Goal: Task Accomplishment & Management: Manage account settings

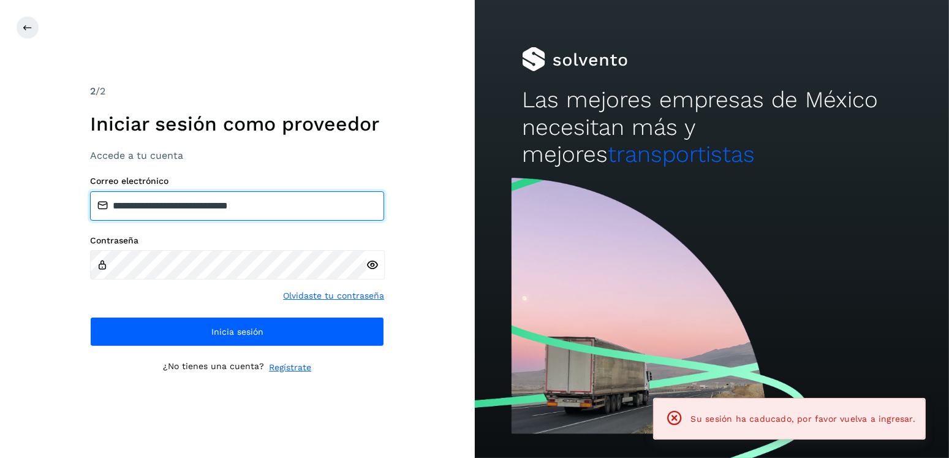
click at [184, 206] on input "**********" at bounding box center [237, 205] width 294 height 29
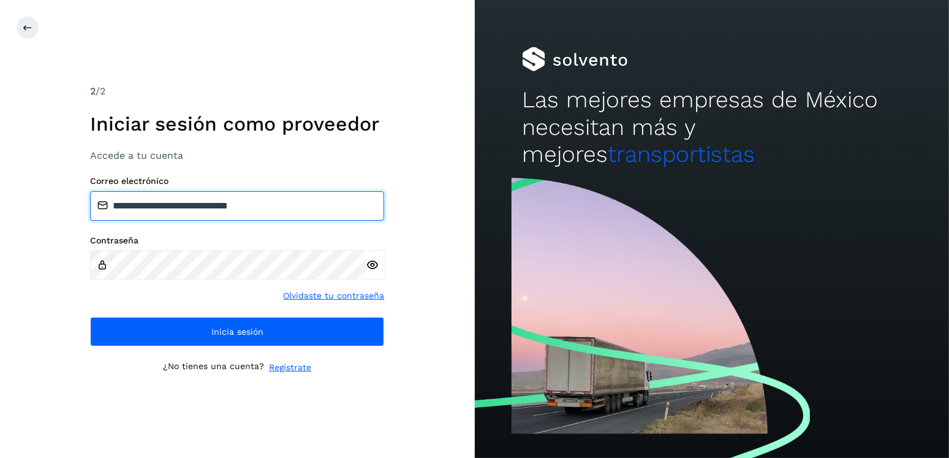
drag, startPoint x: 224, startPoint y: 205, endPoint x: 177, endPoint y: 208, distance: 47.3
click at [177, 208] on input "**********" at bounding box center [237, 205] width 294 height 29
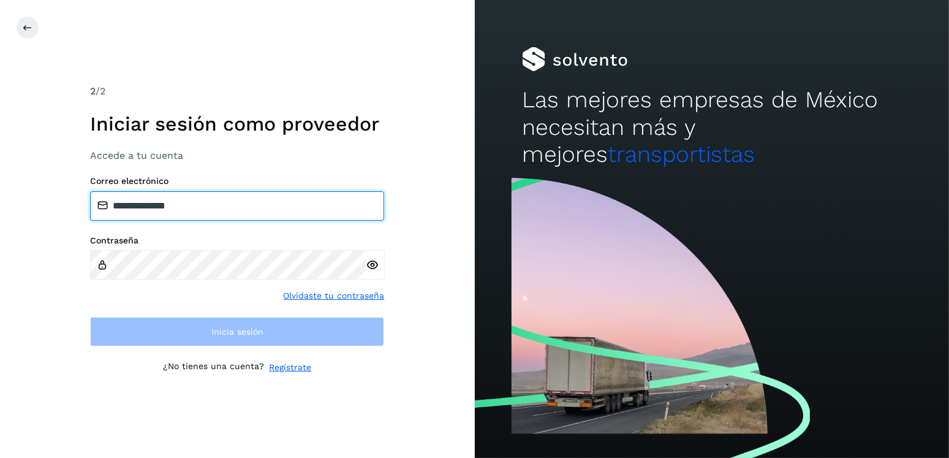
type input "**********"
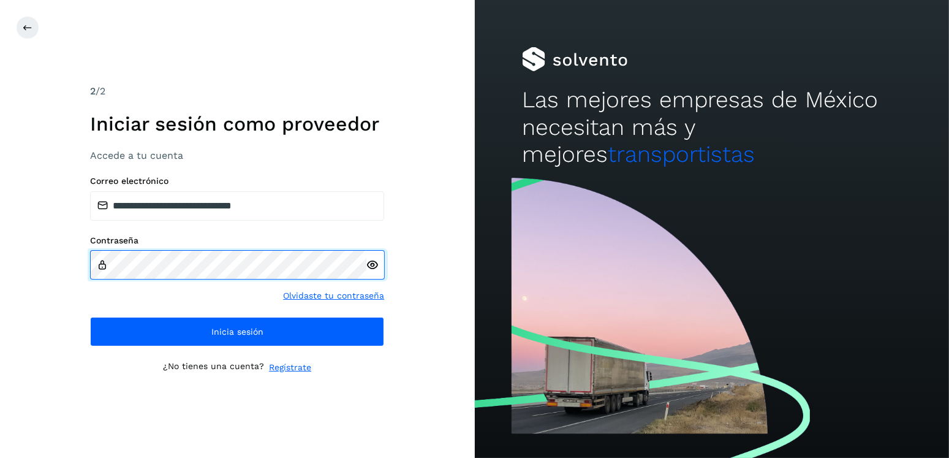
click at [62, 267] on div "**********" at bounding box center [237, 229] width 475 height 458
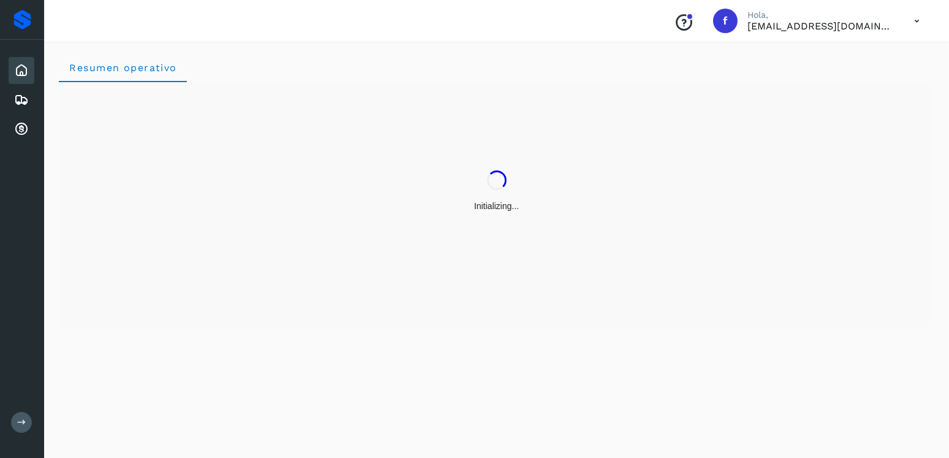
click at [28, 66] on icon at bounding box center [21, 70] width 15 height 15
click at [21, 95] on icon at bounding box center [21, 99] width 15 height 15
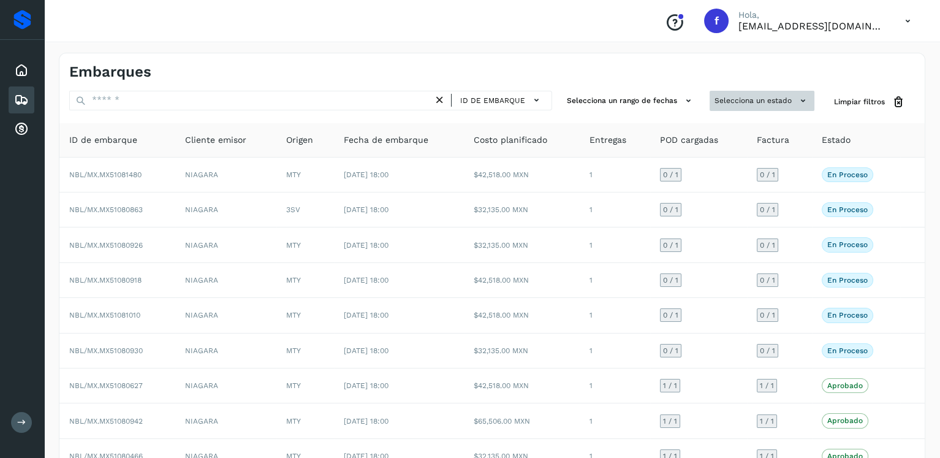
click at [745, 99] on button "Selecciona un estado" at bounding box center [761, 101] width 105 height 20
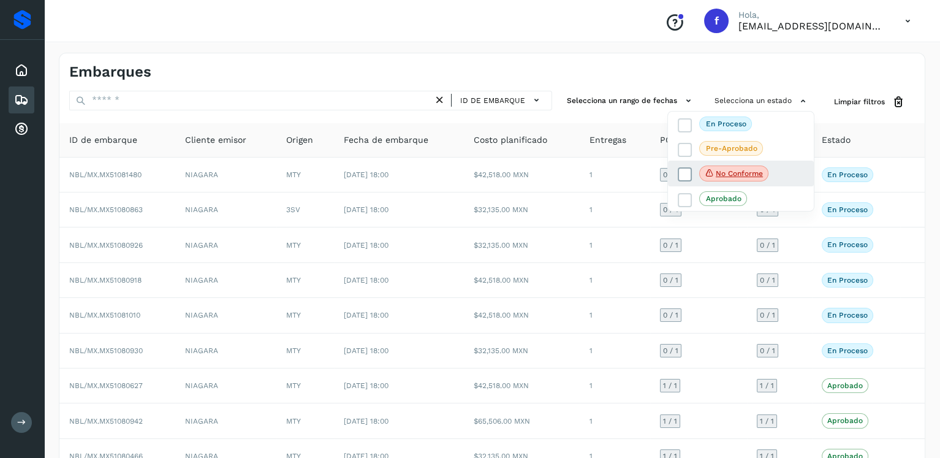
click at [709, 175] on icon at bounding box center [709, 172] width 10 height 11
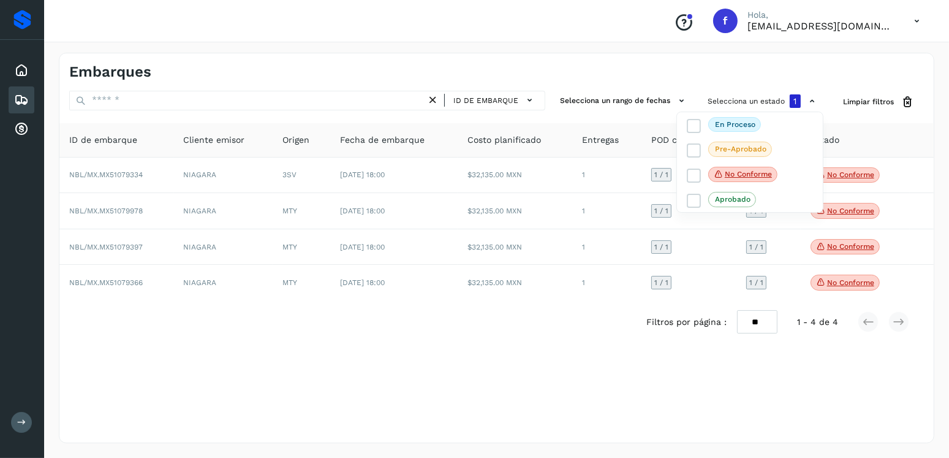
click at [473, 314] on div at bounding box center [474, 229] width 949 height 458
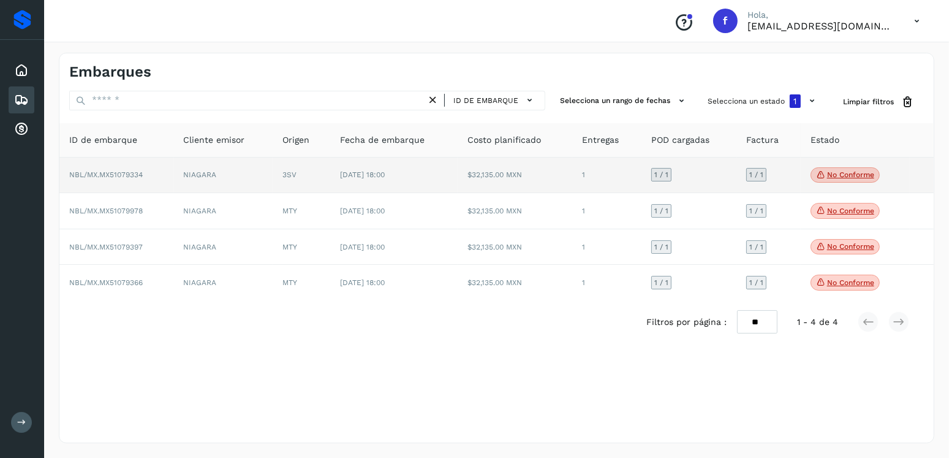
click at [828, 176] on p "No conforme" at bounding box center [850, 174] width 47 height 9
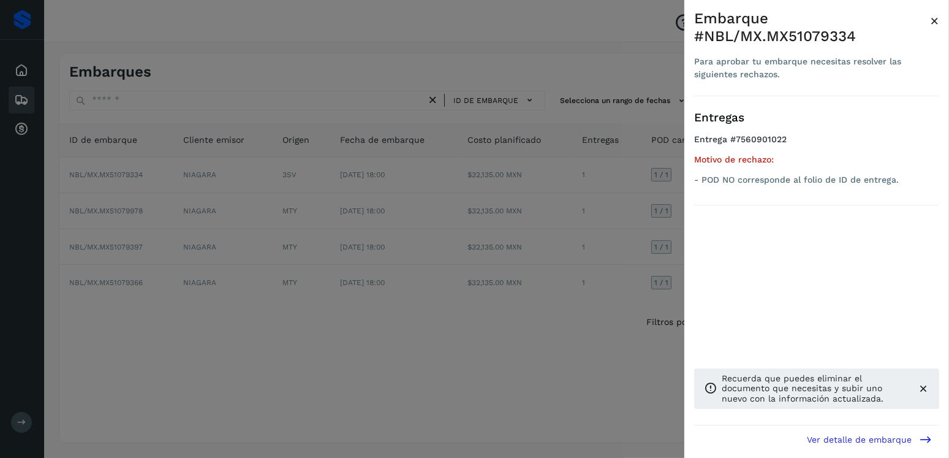
click at [592, 243] on div at bounding box center [474, 229] width 949 height 458
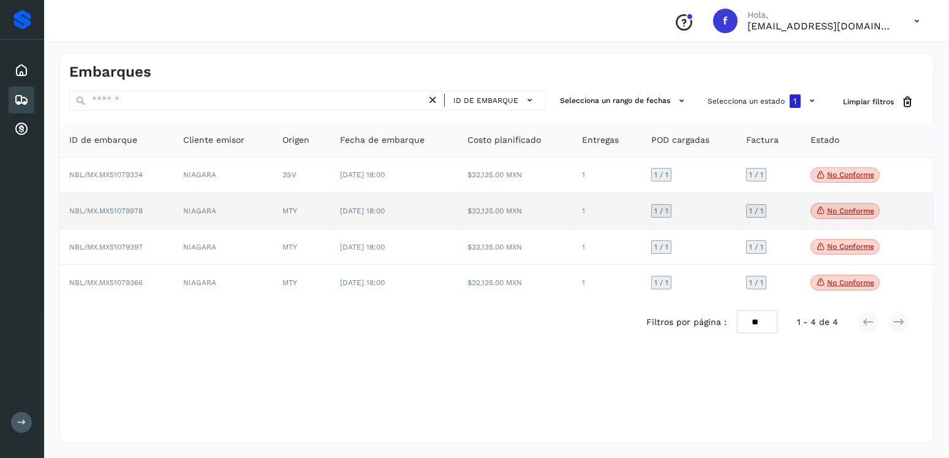
click at [818, 211] on icon at bounding box center [821, 210] width 10 height 11
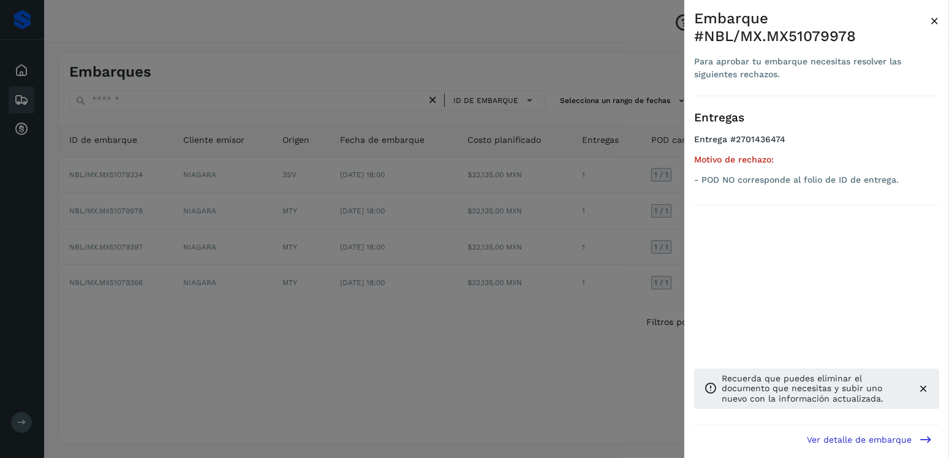
click at [540, 249] on div at bounding box center [474, 229] width 949 height 458
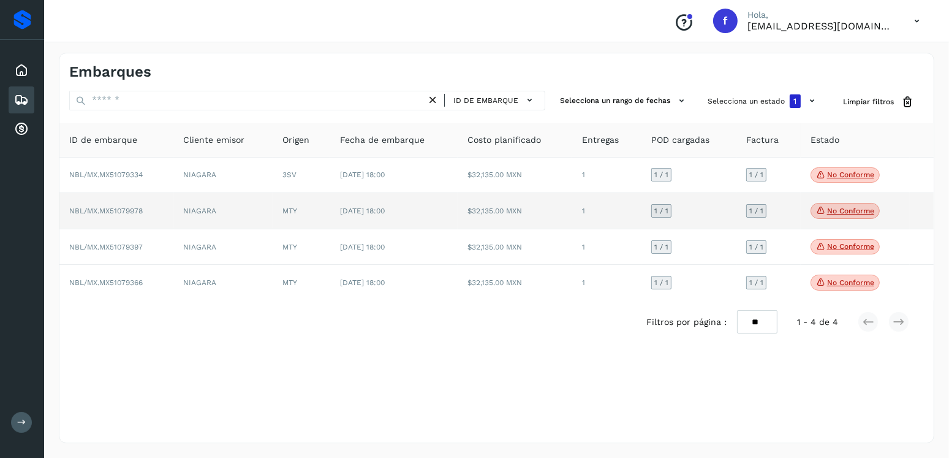
click at [851, 215] on span "No conforme" at bounding box center [844, 211] width 69 height 16
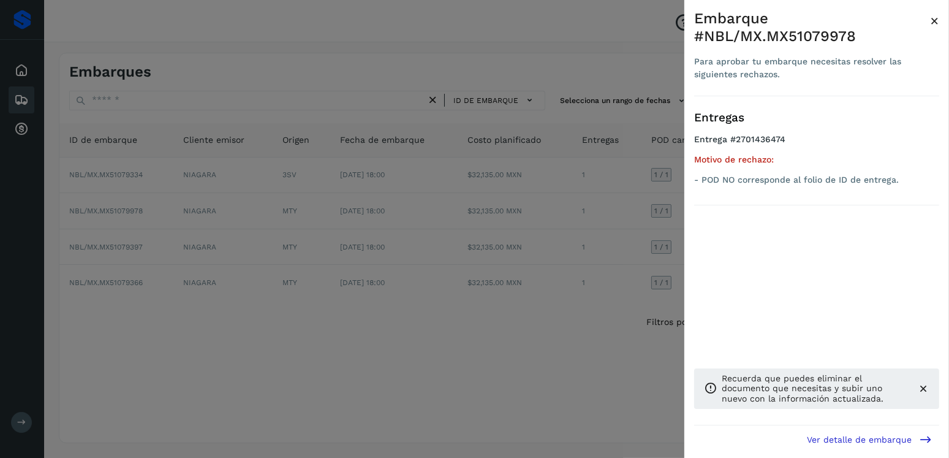
click at [513, 252] on div at bounding box center [474, 229] width 949 height 458
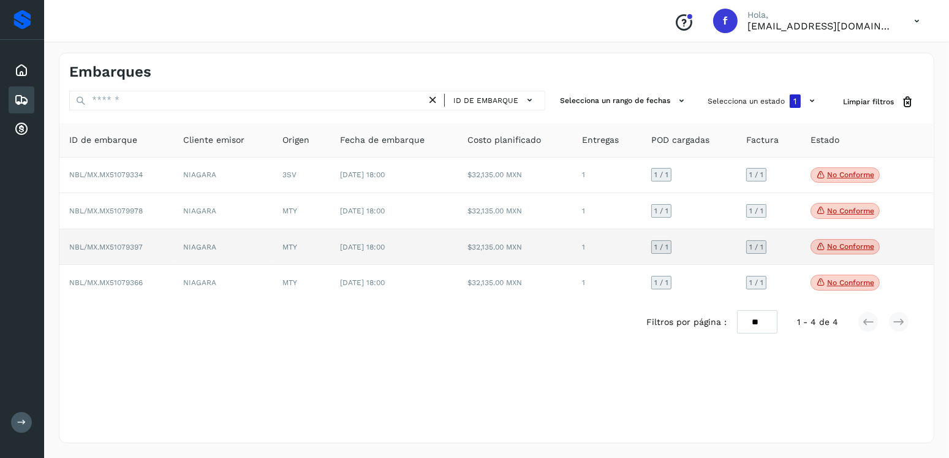
click at [838, 253] on span "No conforme" at bounding box center [844, 247] width 69 height 16
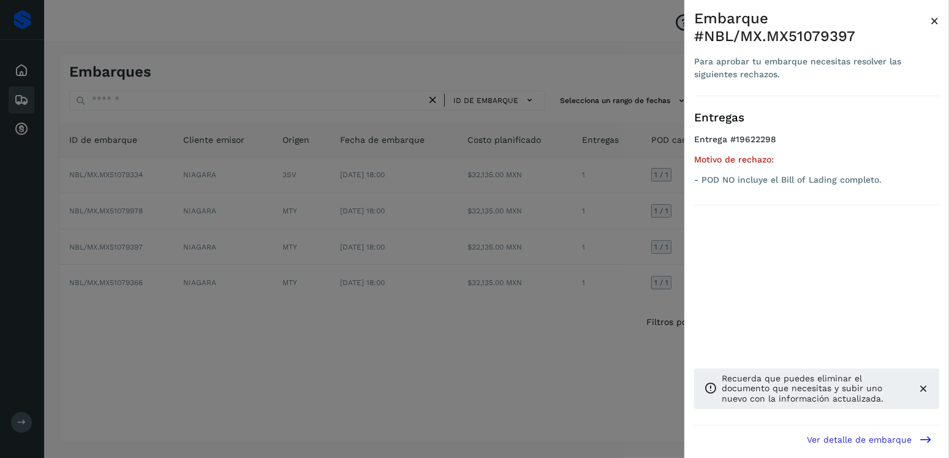
drag, startPoint x: 506, startPoint y: 251, endPoint x: 563, endPoint y: 256, distance: 57.2
click at [508, 251] on div at bounding box center [474, 229] width 949 height 458
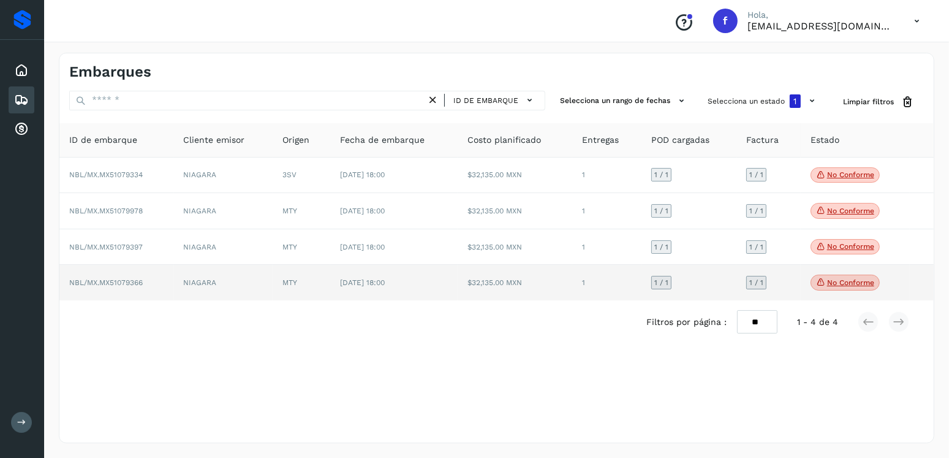
click at [831, 281] on p "No conforme" at bounding box center [850, 282] width 47 height 9
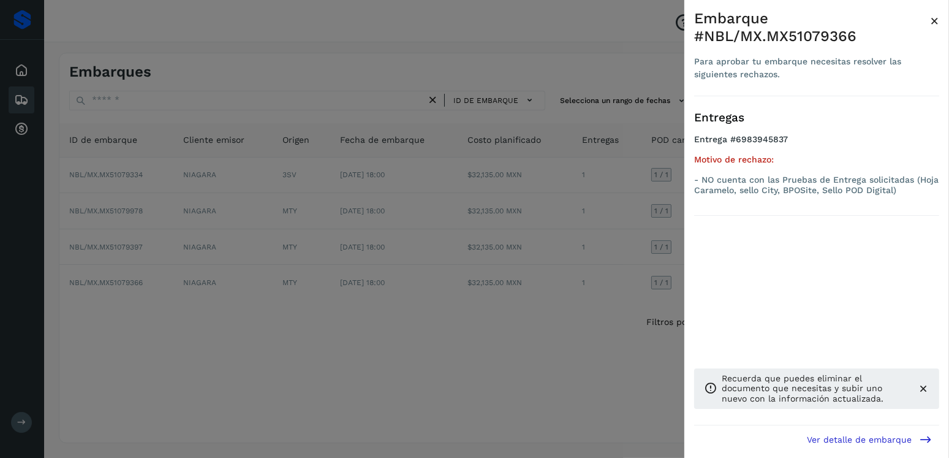
click at [468, 281] on div at bounding box center [474, 229] width 949 height 458
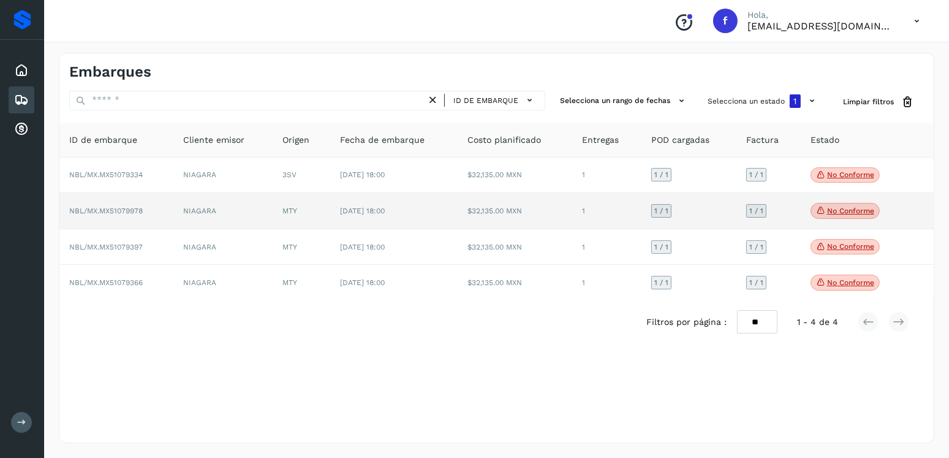
click at [495, 216] on td "$32,135.00 MXN" at bounding box center [515, 211] width 115 height 36
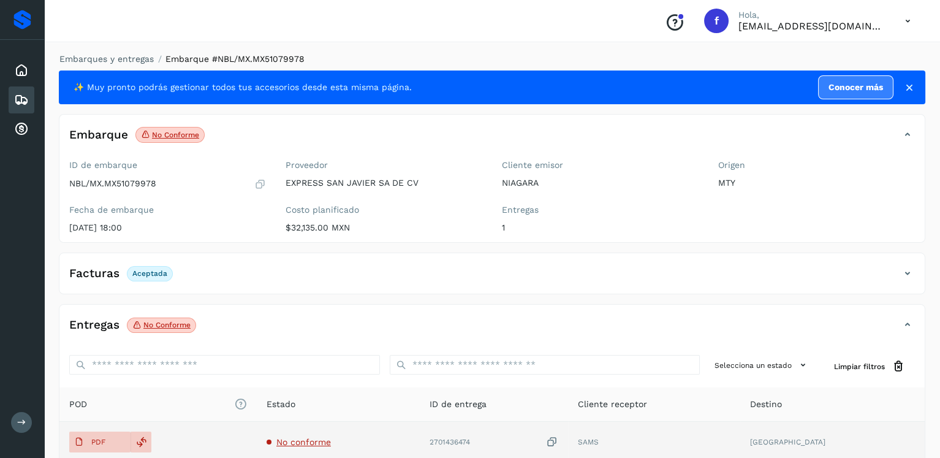
scroll to position [122, 0]
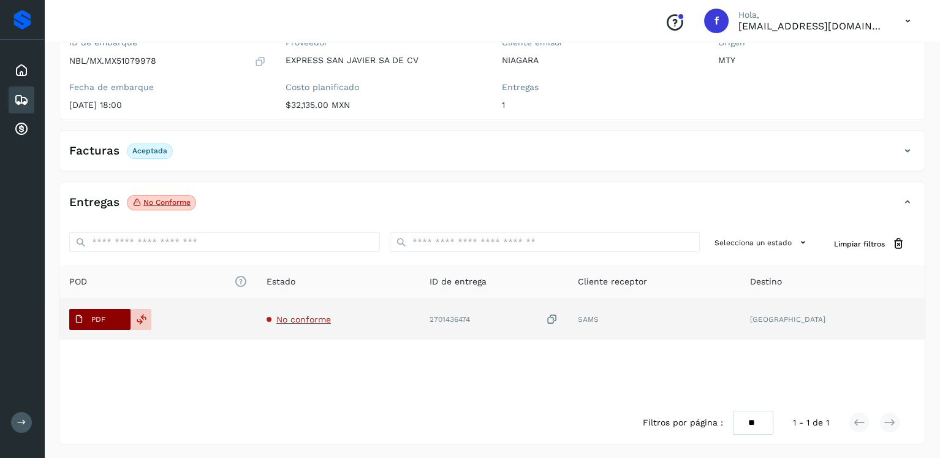
click at [84, 314] on span "PDF" at bounding box center [89, 319] width 41 height 20
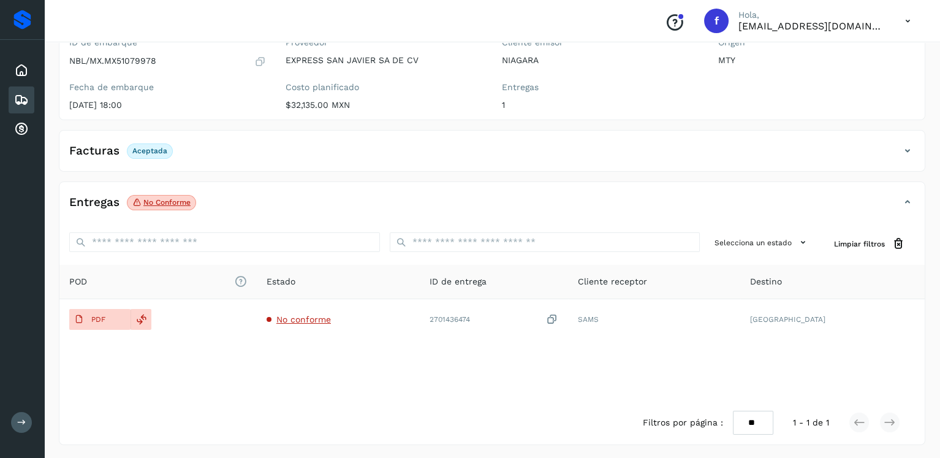
click at [23, 93] on icon at bounding box center [21, 99] width 15 height 15
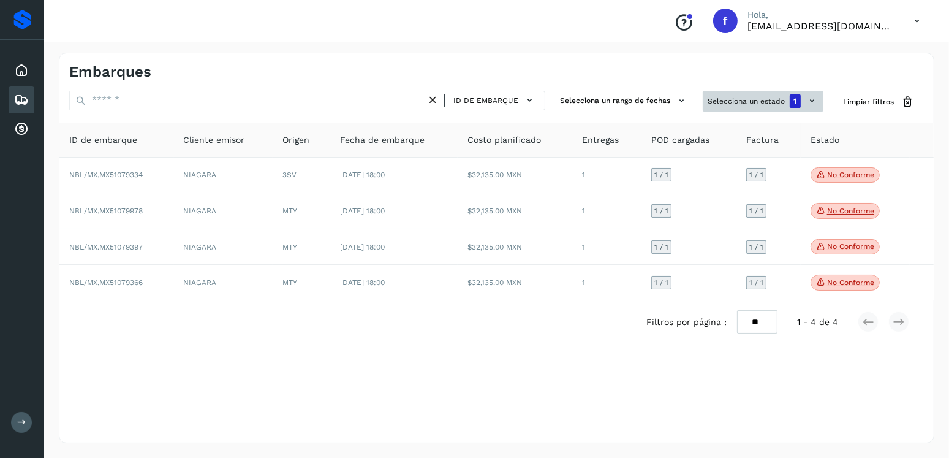
click at [737, 108] on button "Selecciona un estado 1" at bounding box center [762, 101] width 121 height 21
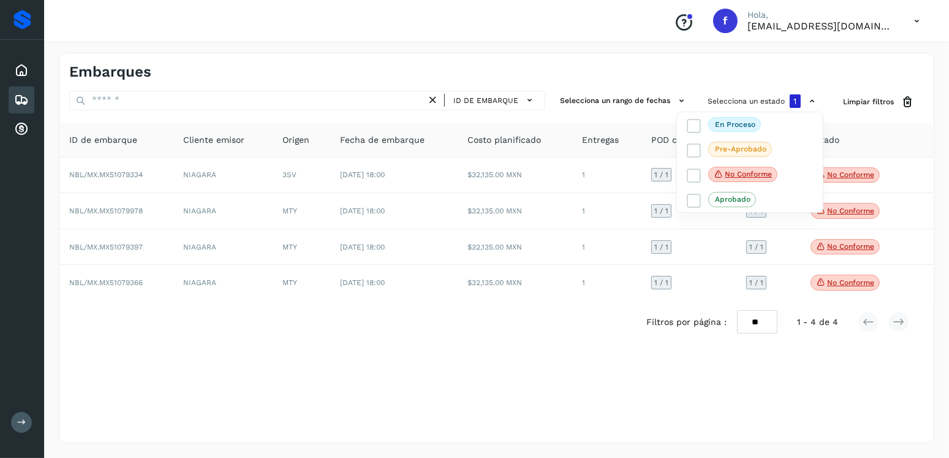
click at [472, 250] on div at bounding box center [474, 229] width 949 height 458
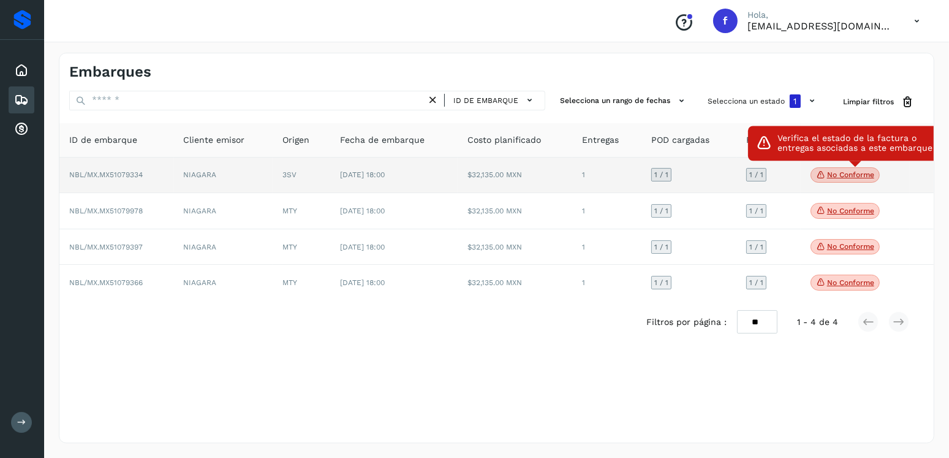
click at [844, 176] on p "No conforme" at bounding box center [850, 174] width 47 height 9
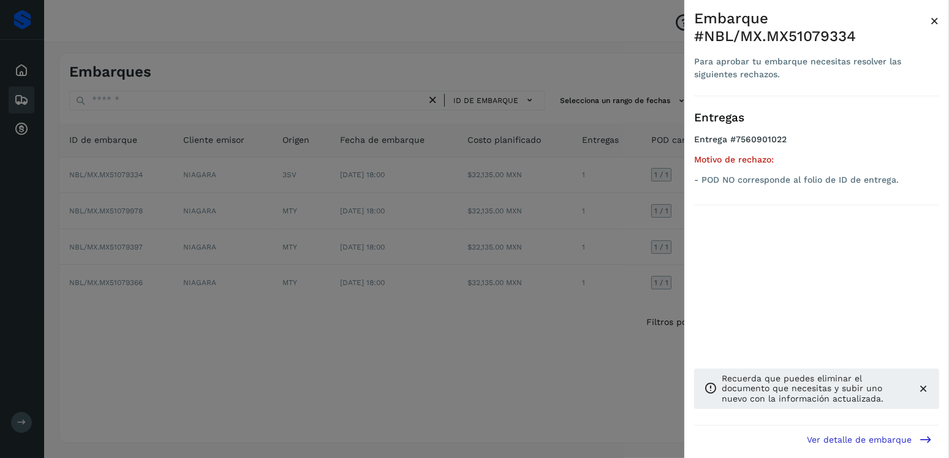
click at [494, 228] on div at bounding box center [474, 229] width 949 height 458
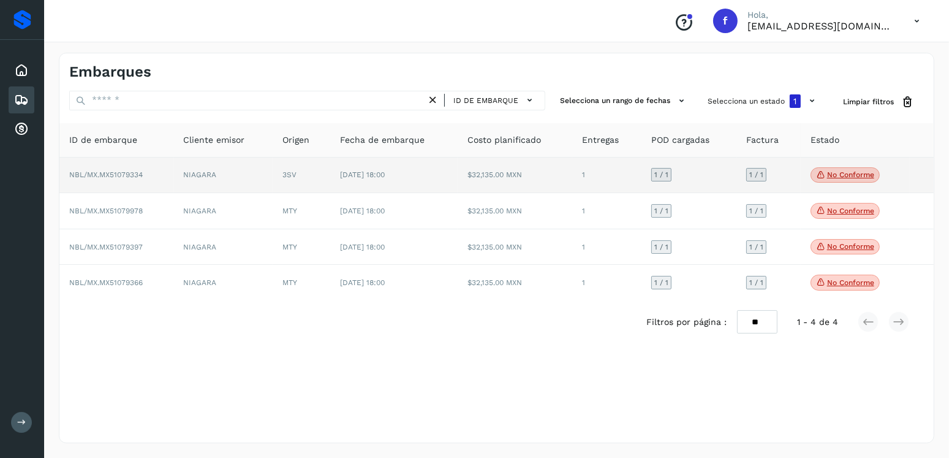
click at [423, 173] on td "[DATE] 18:00" at bounding box center [394, 175] width 128 height 36
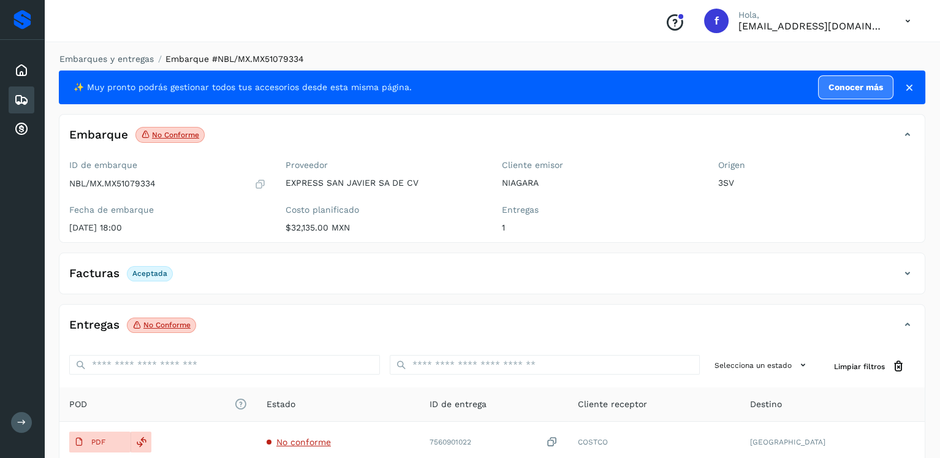
scroll to position [122, 0]
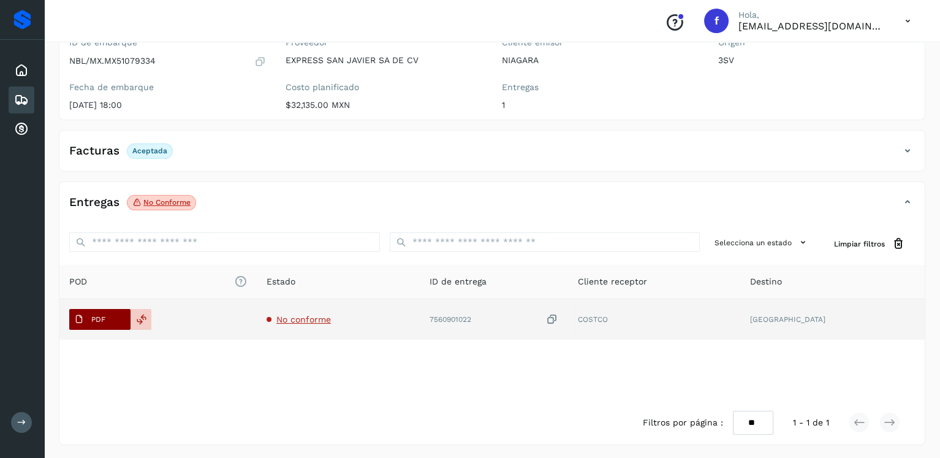
click at [84, 319] on span "PDF" at bounding box center [89, 319] width 41 height 20
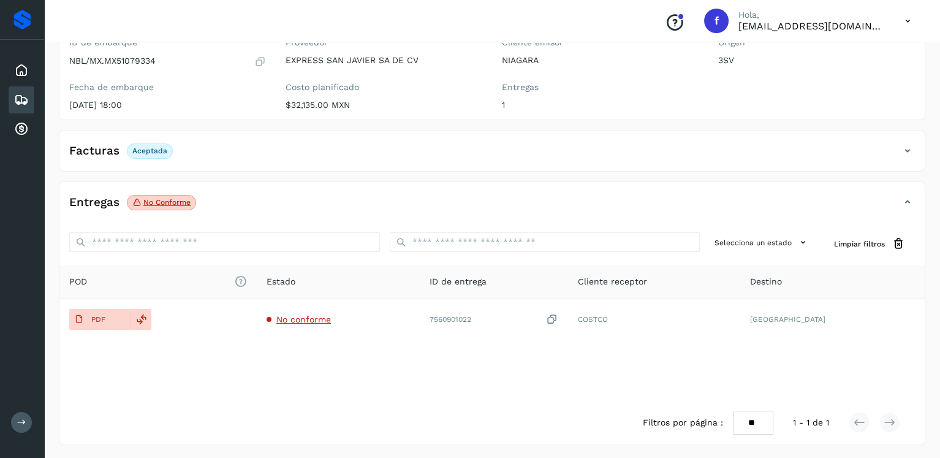
click at [26, 99] on icon at bounding box center [21, 99] width 15 height 15
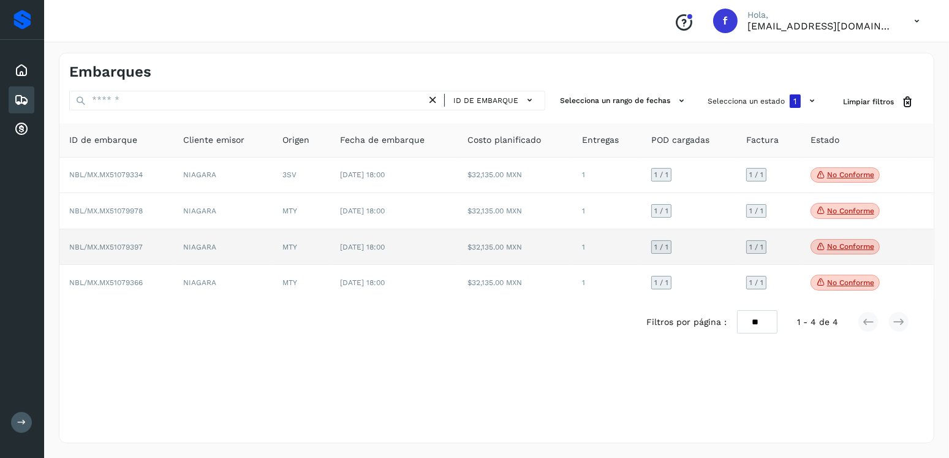
click at [832, 244] on p "No conforme" at bounding box center [850, 246] width 47 height 9
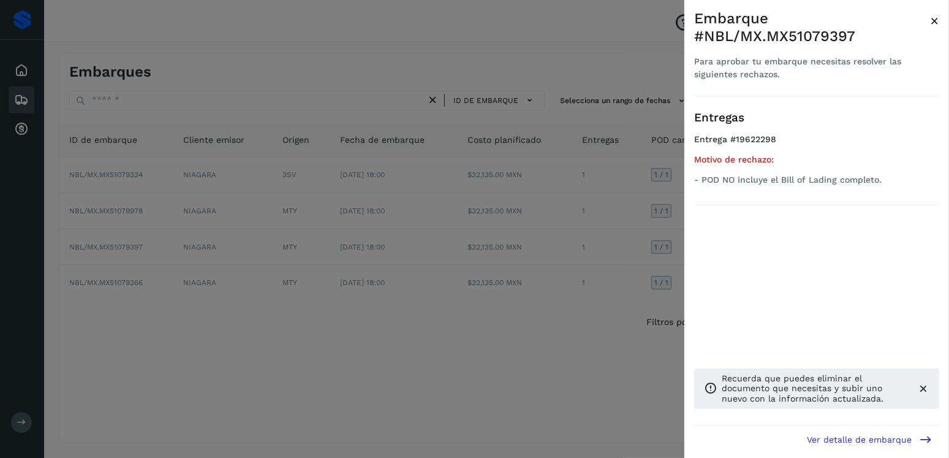
click at [212, 241] on div at bounding box center [474, 229] width 949 height 458
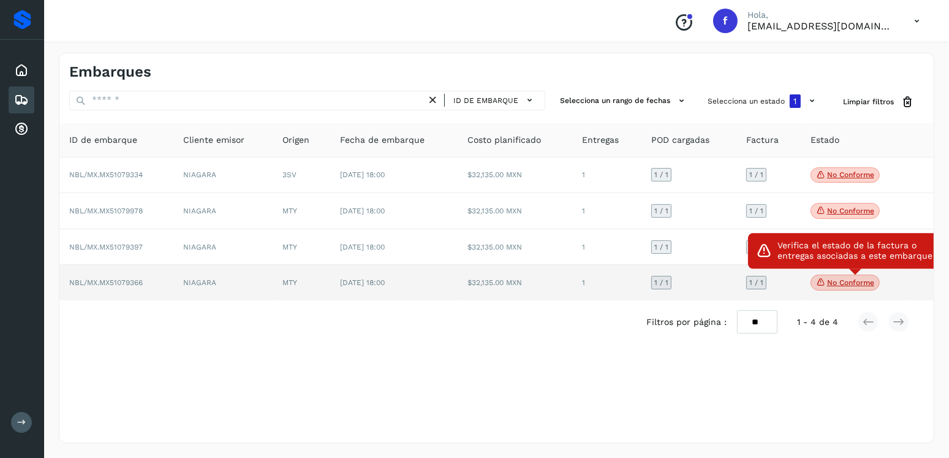
click at [827, 284] on p "No conforme" at bounding box center [850, 282] width 47 height 9
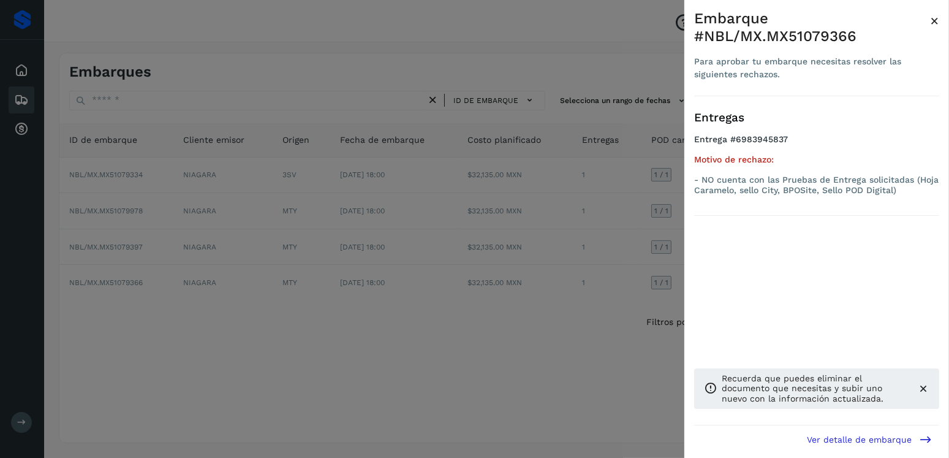
click at [341, 312] on div at bounding box center [474, 229] width 949 height 458
